Goal: Communication & Community: Answer question/provide support

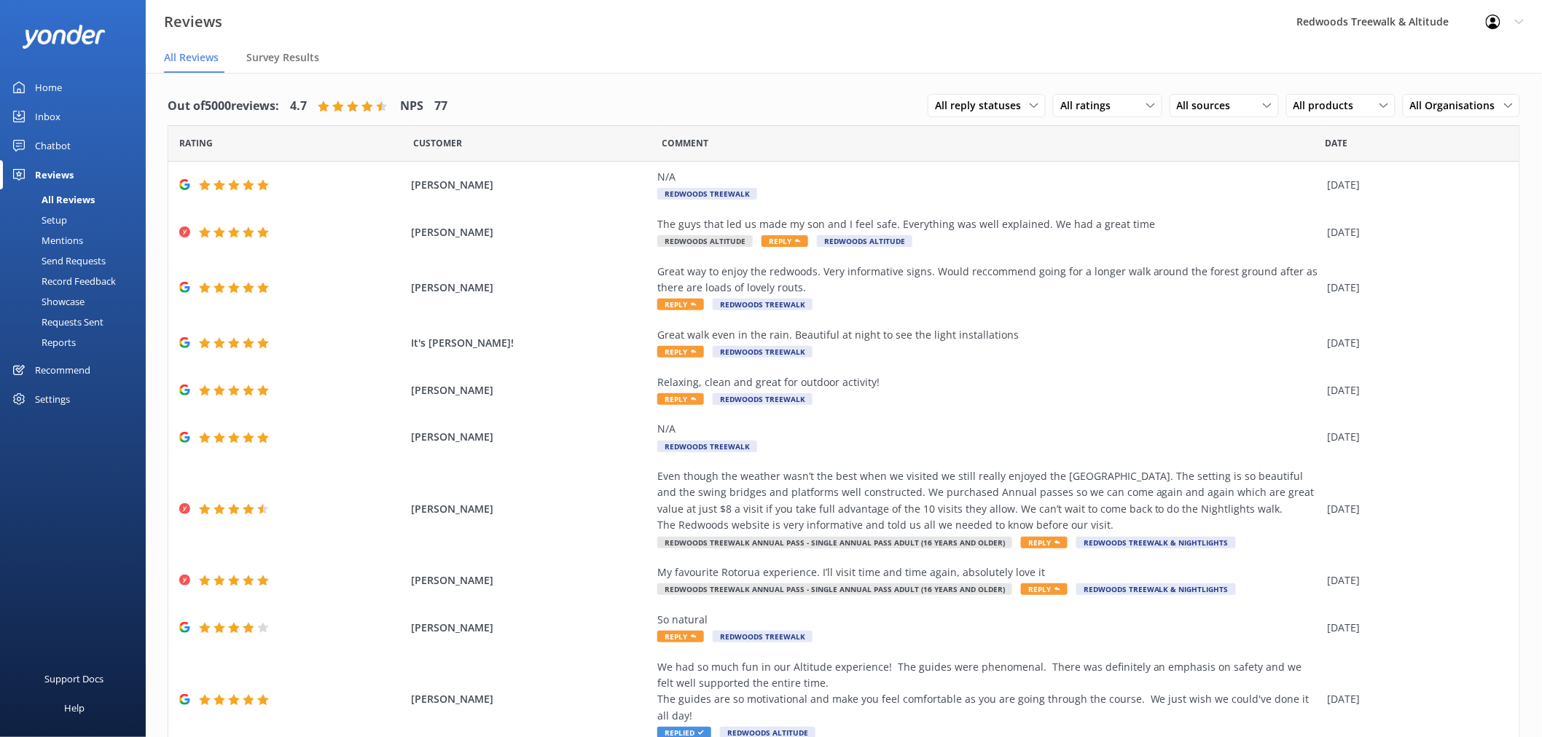
click at [68, 117] on link "Inbox" at bounding box center [73, 116] width 146 height 29
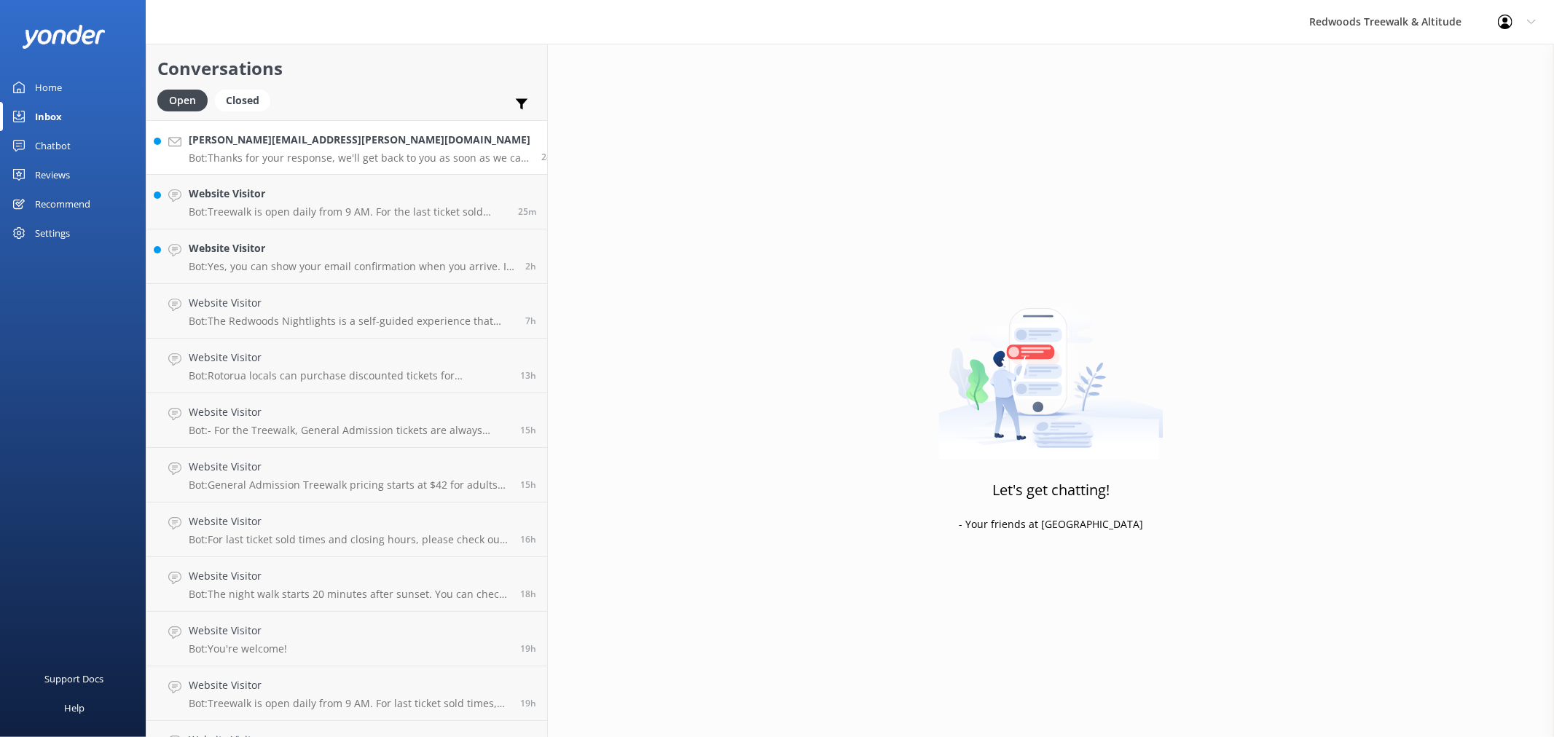
click at [311, 163] on p "Bot: Thanks for your response, we'll get back to you as soon as we can during o…" at bounding box center [360, 158] width 342 height 13
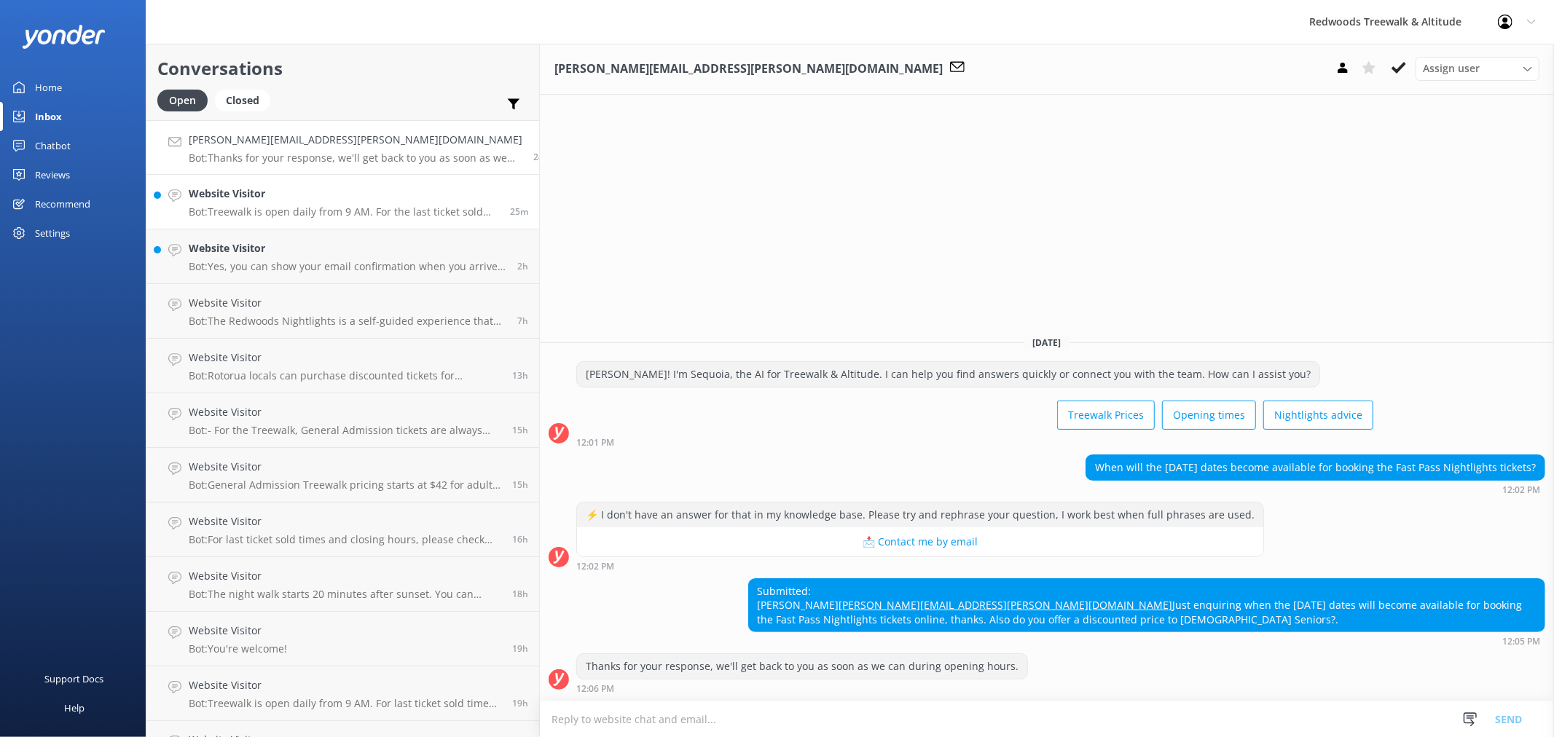
click at [290, 187] on h4 "Website Visitor" at bounding box center [344, 194] width 310 height 16
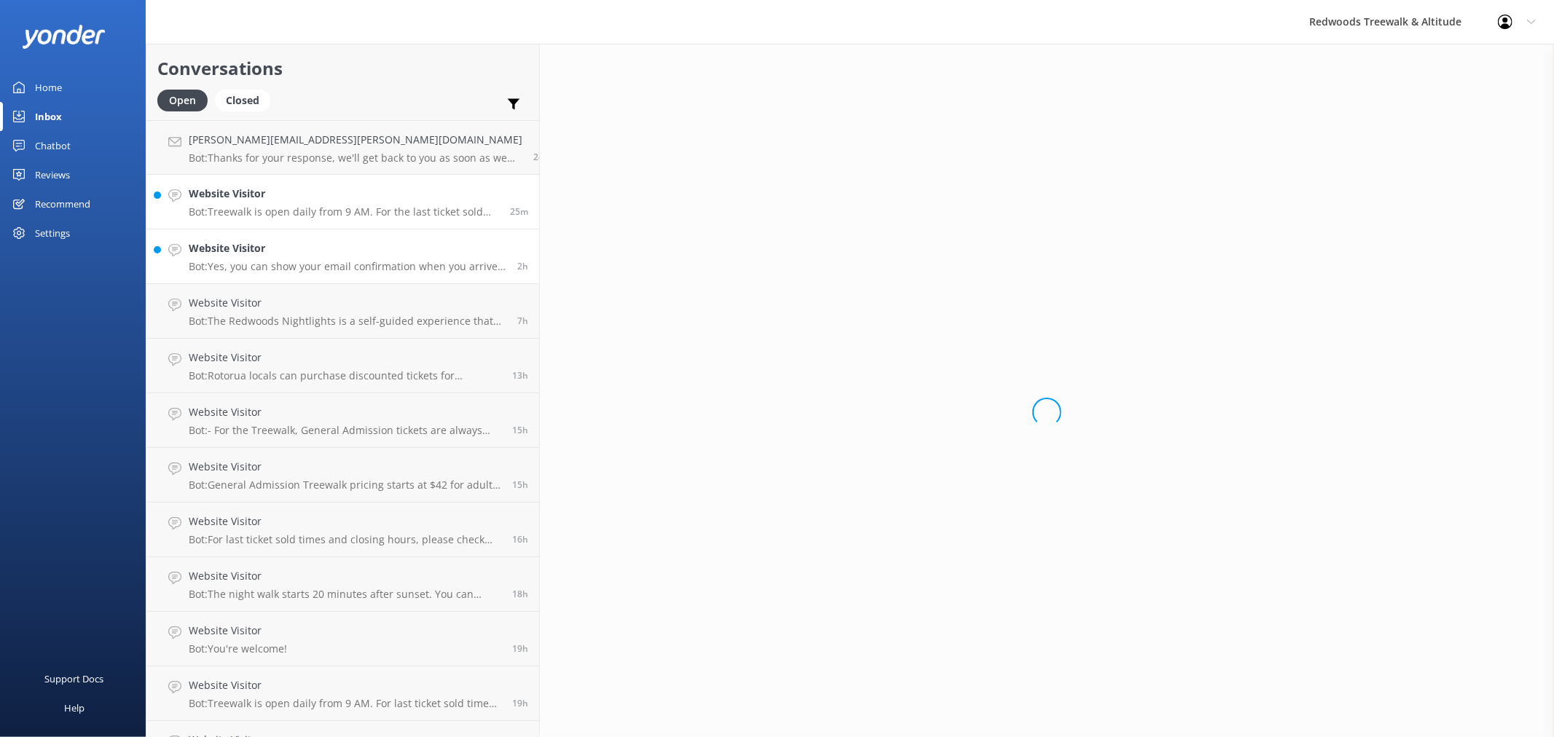
click at [286, 248] on h4 "Website Visitor" at bounding box center [348, 248] width 318 height 16
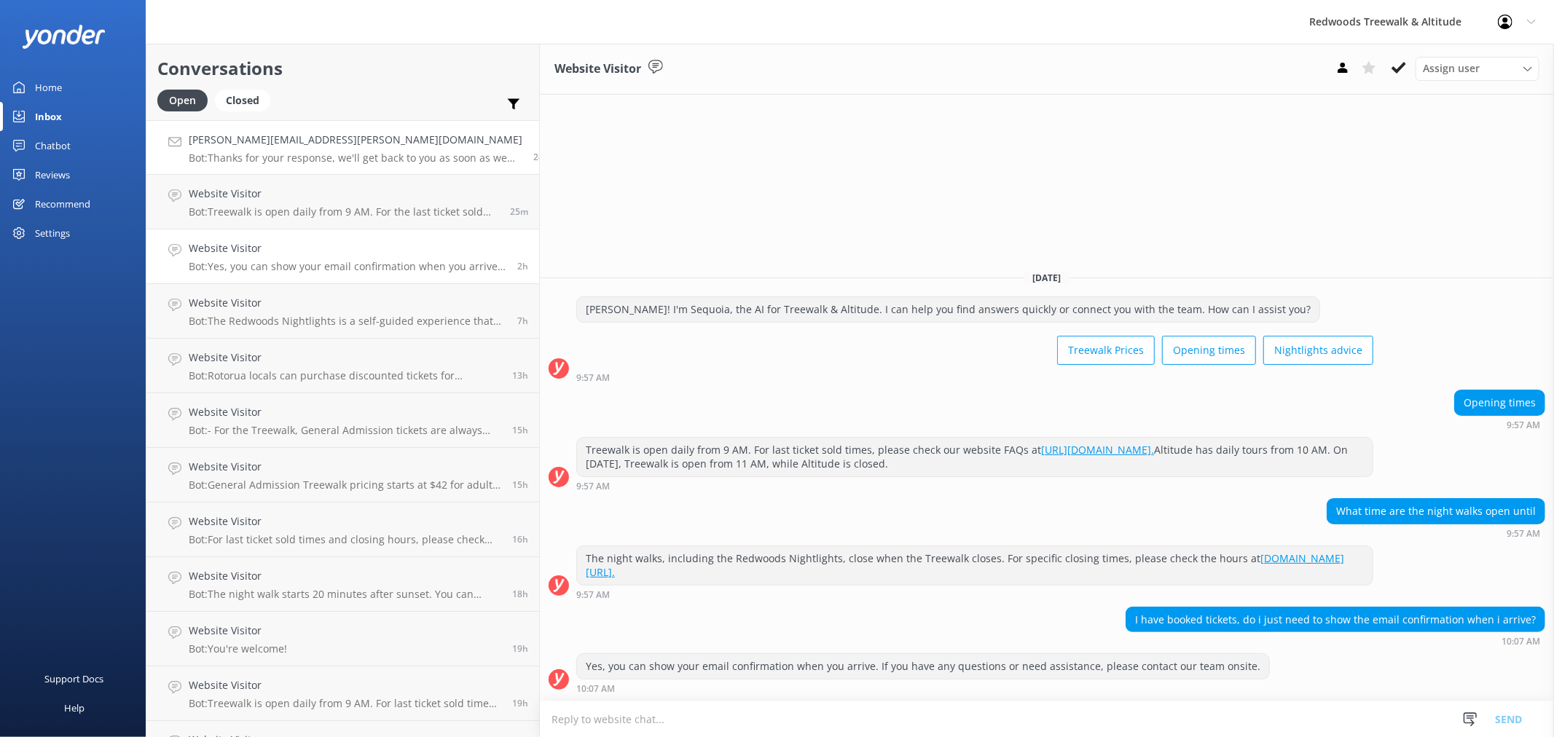
click at [297, 153] on p "Bot: Thanks for your response, we'll get back to you as soon as we can during o…" at bounding box center [356, 158] width 334 height 13
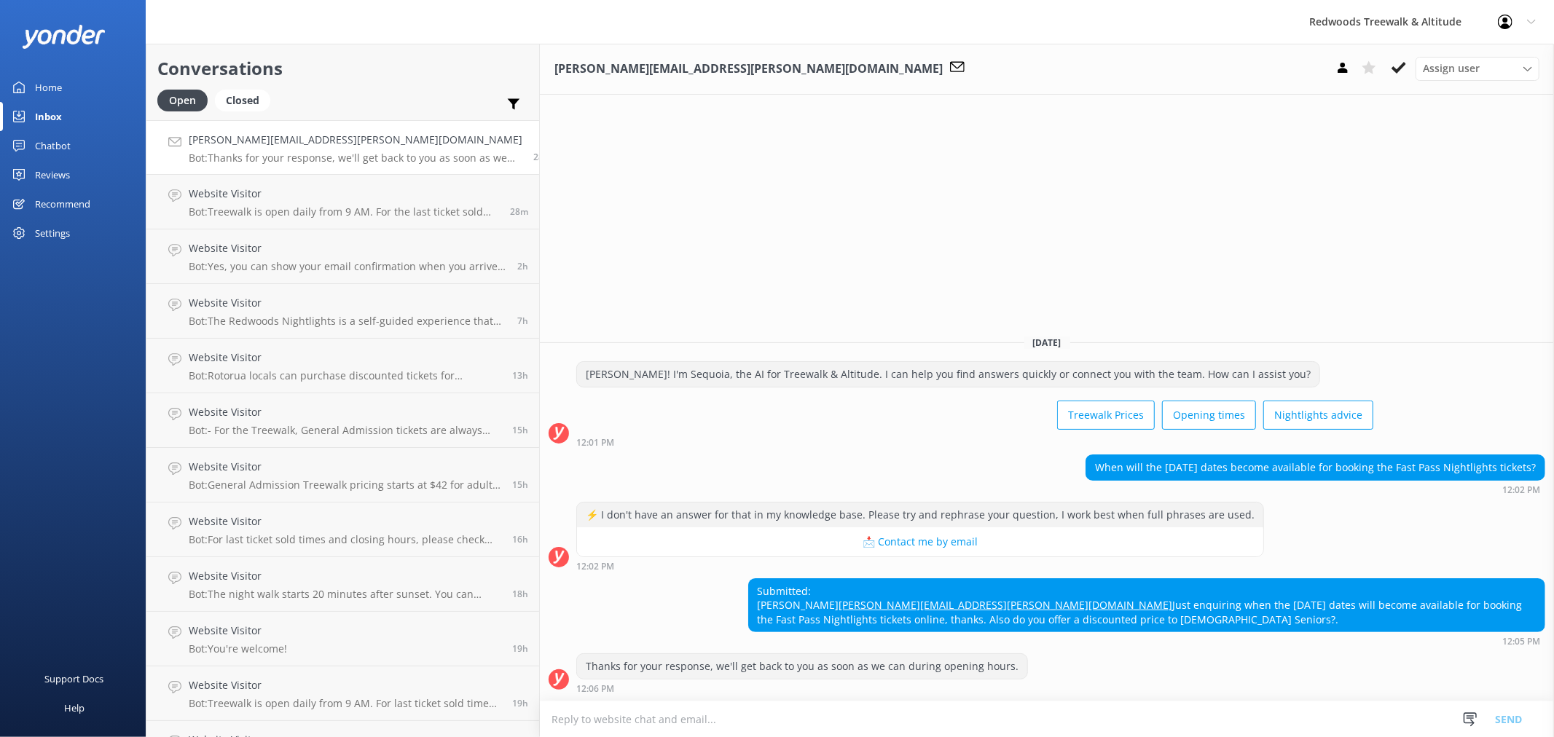
click at [45, 85] on div "Home" at bounding box center [48, 87] width 27 height 29
